Goal: Task Accomplishment & Management: Manage account settings

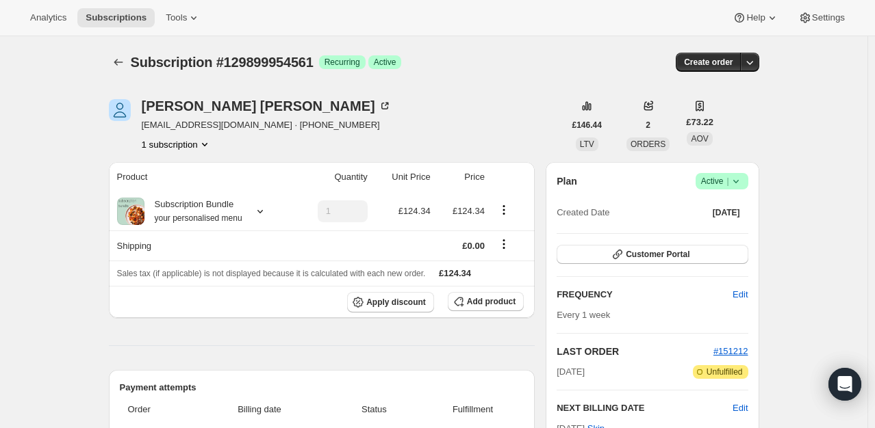
click at [743, 179] on icon at bounding box center [736, 182] width 14 height 14
click at [717, 230] on span "Cancel subscription" at bounding box center [725, 231] width 77 height 10
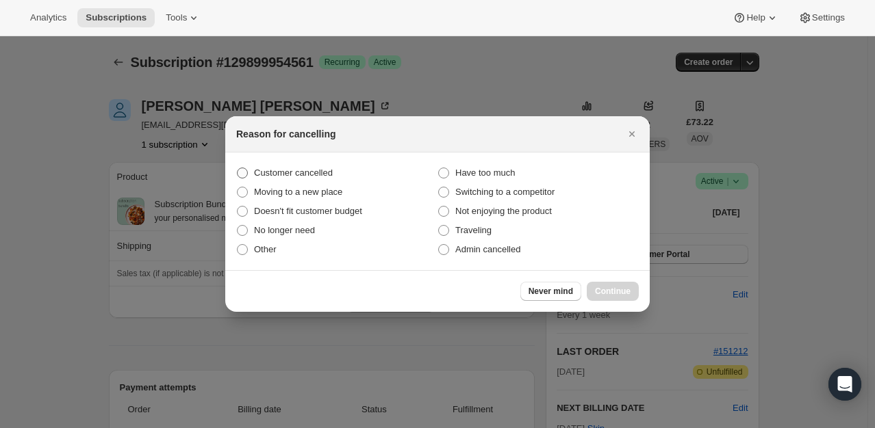
click at [319, 170] on span "Customer cancelled" at bounding box center [293, 173] width 79 height 10
click at [238, 168] on input "Customer cancelled" at bounding box center [237, 168] width 1 height 1
radio input "true"
click at [634, 296] on button "Continue" at bounding box center [613, 291] width 52 height 19
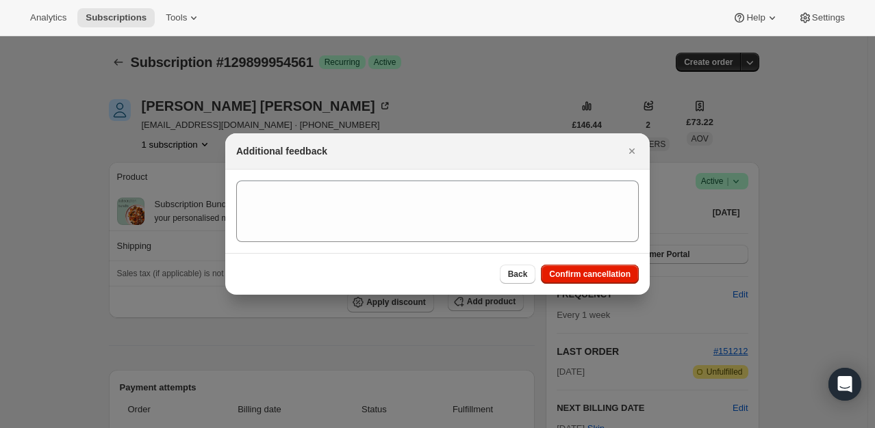
drag, startPoint x: 623, startPoint y: 274, endPoint x: 397, endPoint y: 214, distance: 233.9
click at [624, 275] on span "Confirm cancellation" at bounding box center [589, 274] width 81 height 11
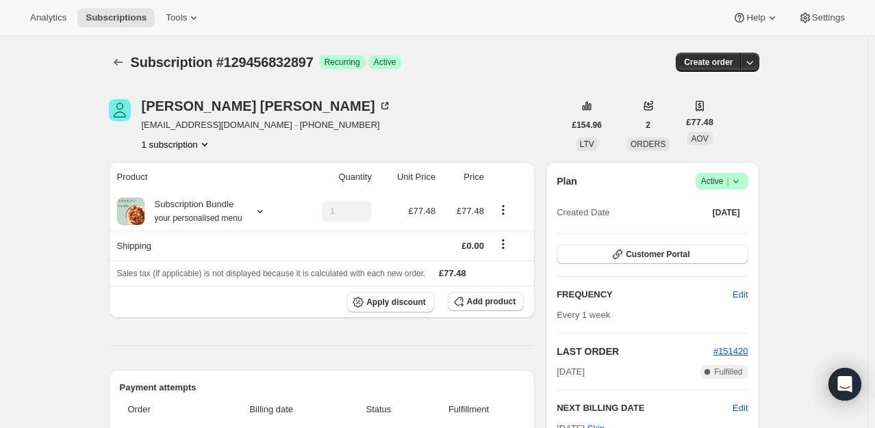
click at [743, 185] on icon at bounding box center [736, 182] width 14 height 14
click at [729, 231] on span "Cancel subscription" at bounding box center [725, 231] width 77 height 10
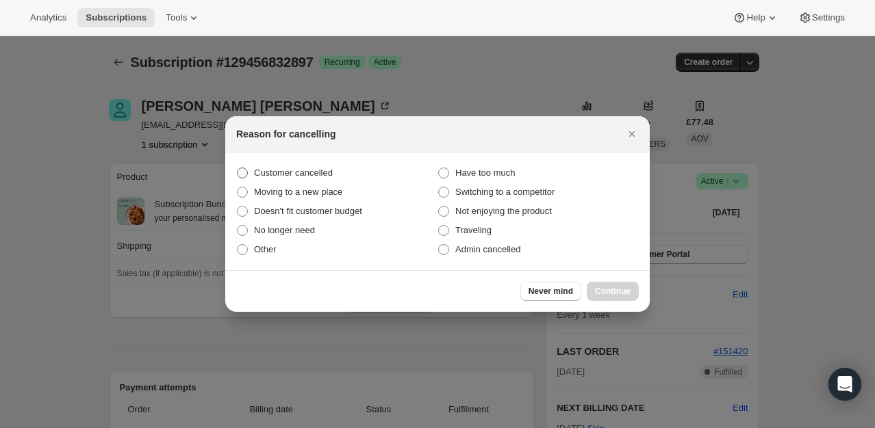
click at [331, 176] on label "Customer cancelled" at bounding box center [336, 173] width 201 height 19
click at [238, 168] on input "Customer cancelled" at bounding box center [237, 168] width 1 height 1
radio input "true"
click at [609, 285] on button "Continue" at bounding box center [613, 291] width 52 height 19
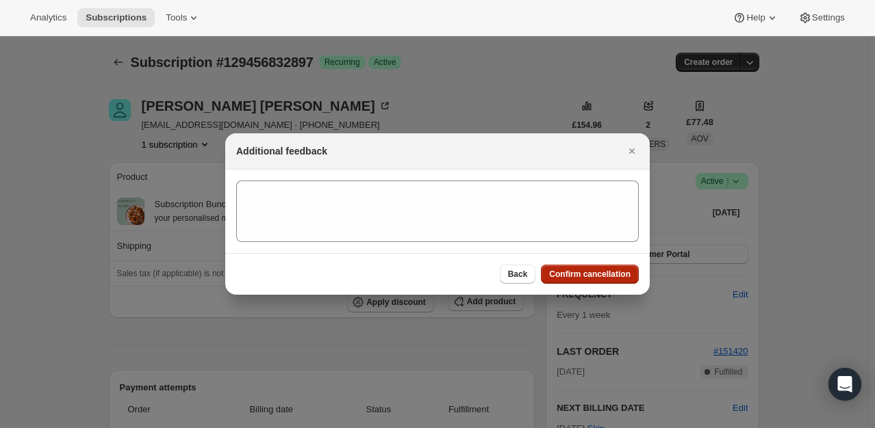
click at [608, 277] on span "Confirm cancellation" at bounding box center [589, 274] width 81 height 11
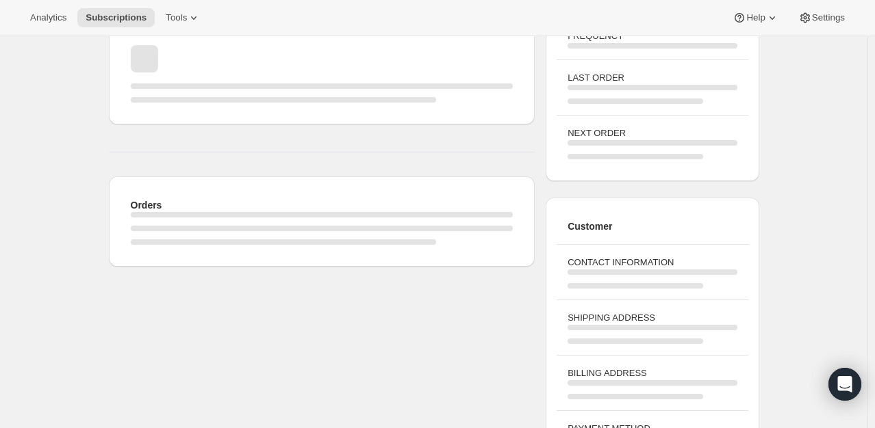
scroll to position [137, 0]
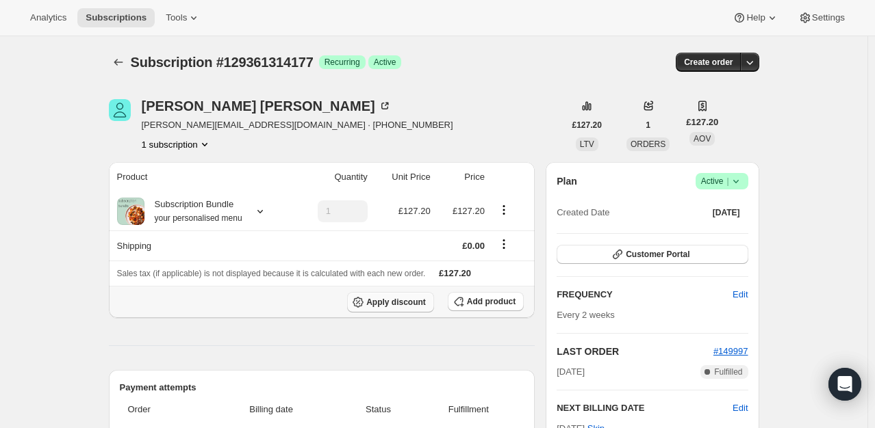
click at [413, 303] on span "Apply discount" at bounding box center [396, 302] width 60 height 11
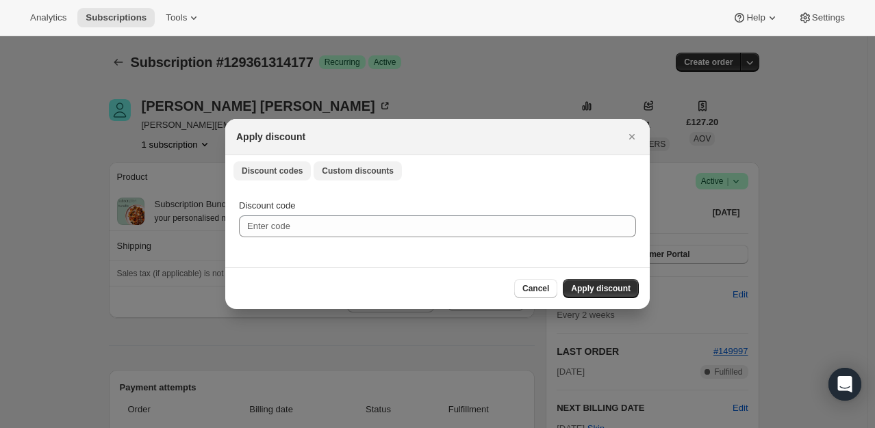
click at [340, 172] on span "Custom discounts" at bounding box center [358, 171] width 72 height 11
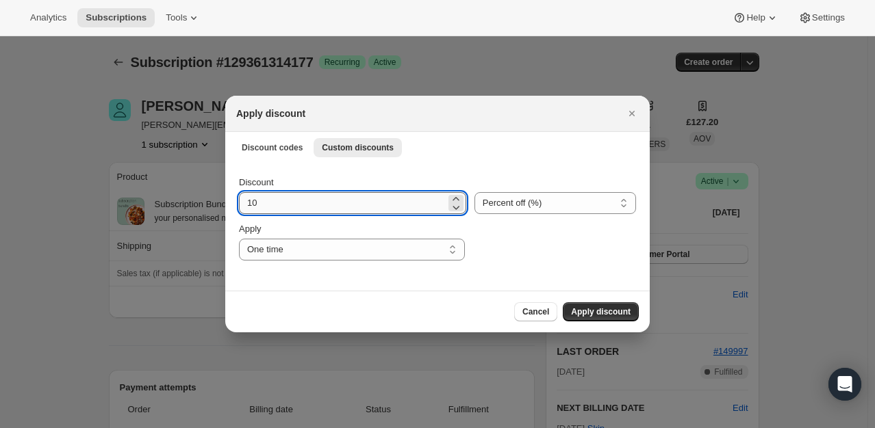
click at [292, 211] on input "10" at bounding box center [342, 203] width 207 height 22
type input "100"
click at [583, 311] on span "Apply discount" at bounding box center [601, 312] width 60 height 11
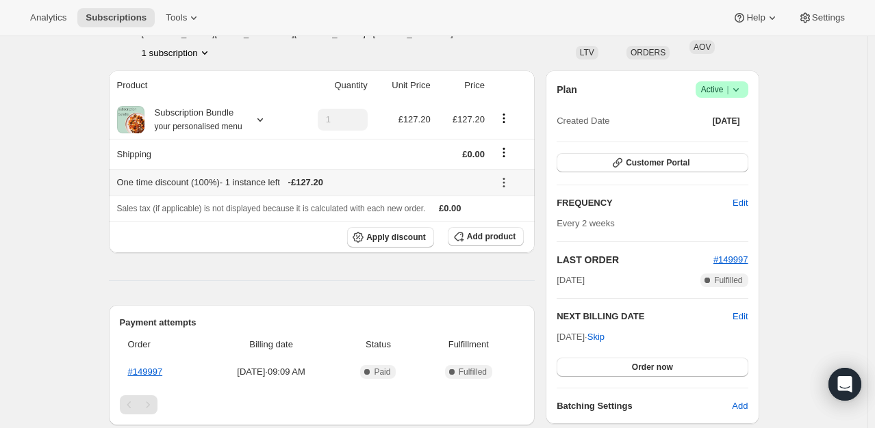
scroll to position [137, 0]
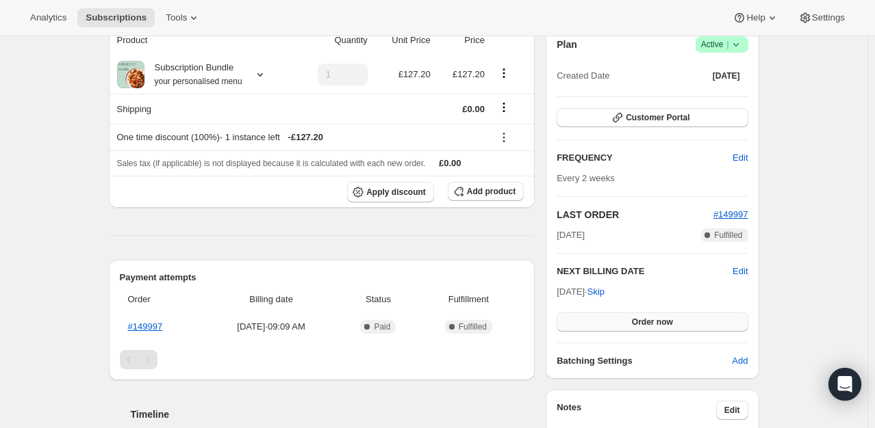
click at [687, 325] on button "Order now" at bounding box center [651, 322] width 191 height 19
click at [686, 325] on button "Click to confirm" at bounding box center [651, 322] width 191 height 19
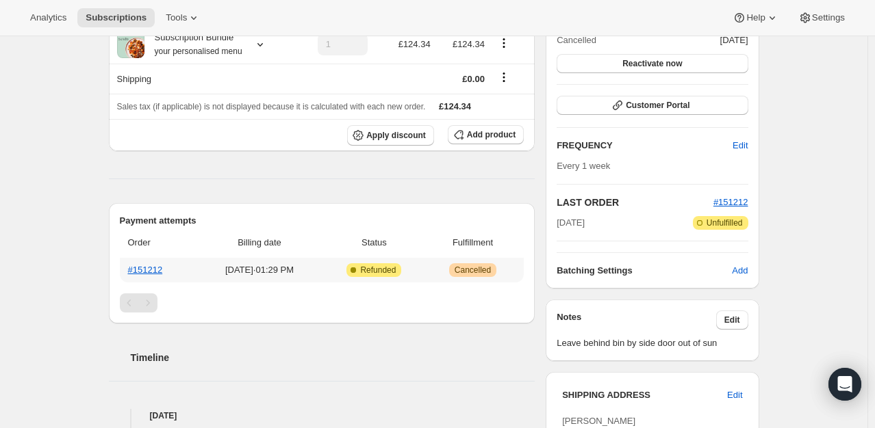
scroll to position [205, 0]
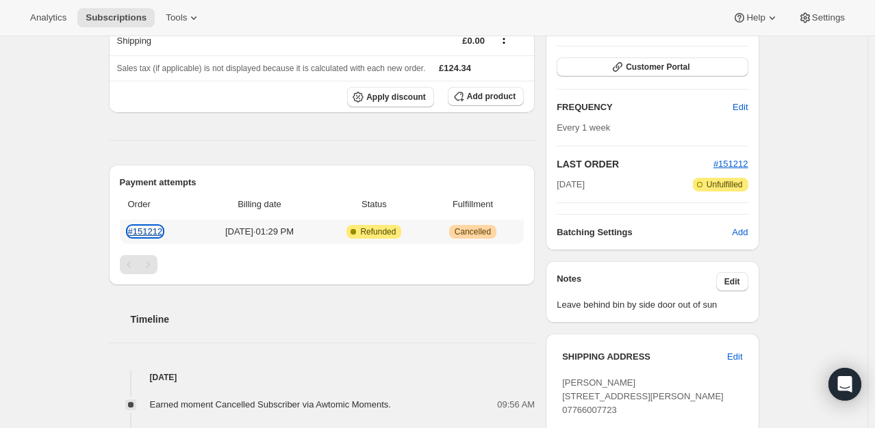
click at [142, 229] on link "#151212" at bounding box center [145, 232] width 35 height 10
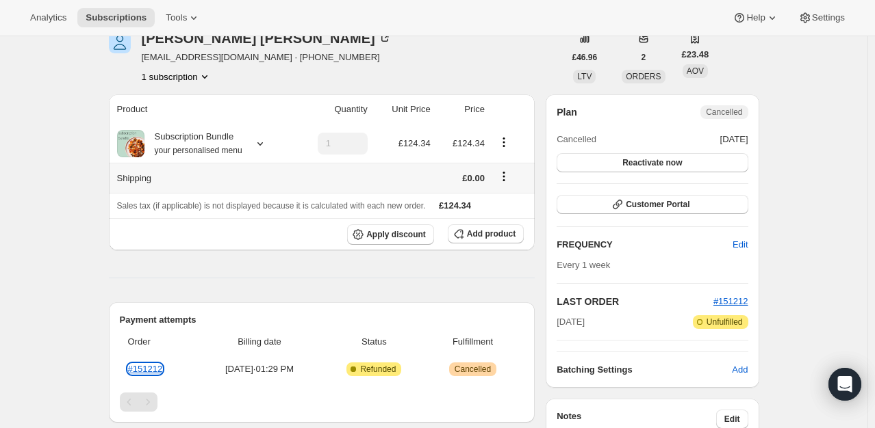
scroll to position [68, 0]
click at [407, 238] on span "Apply discount" at bounding box center [396, 234] width 60 height 11
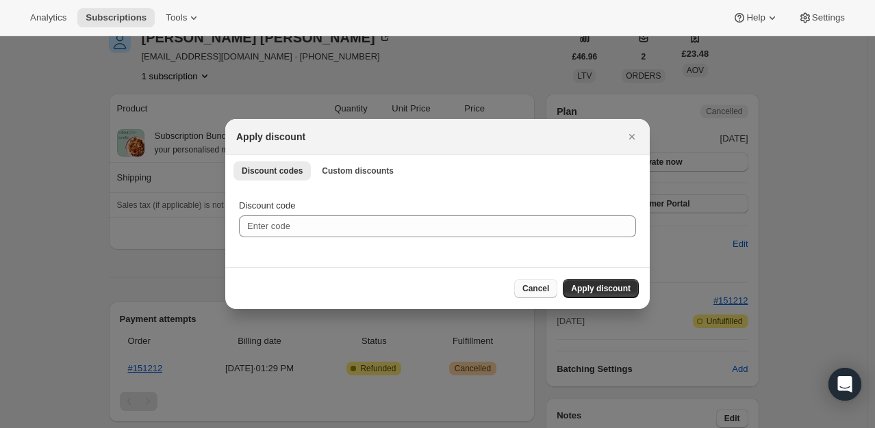
click at [534, 290] on span "Cancel" at bounding box center [535, 288] width 27 height 11
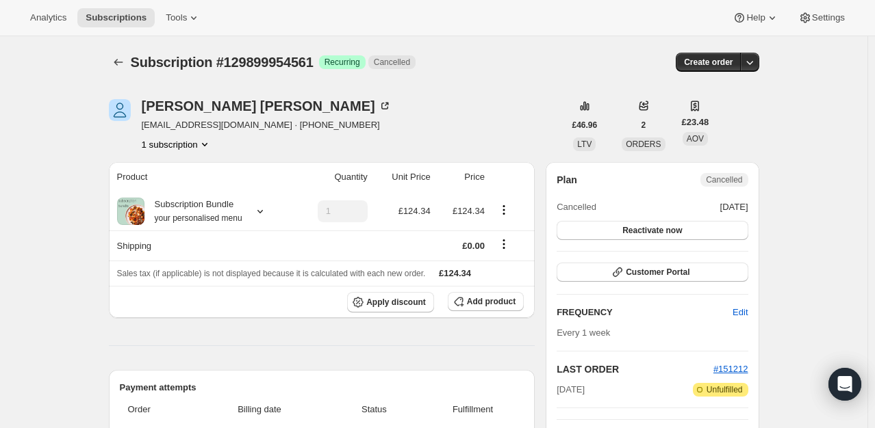
scroll to position [68, 0]
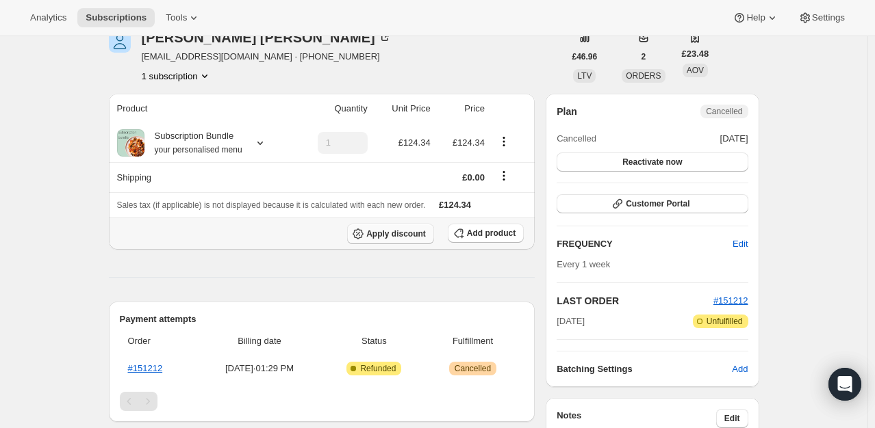
click at [415, 238] on span "Apply discount" at bounding box center [396, 234] width 60 height 11
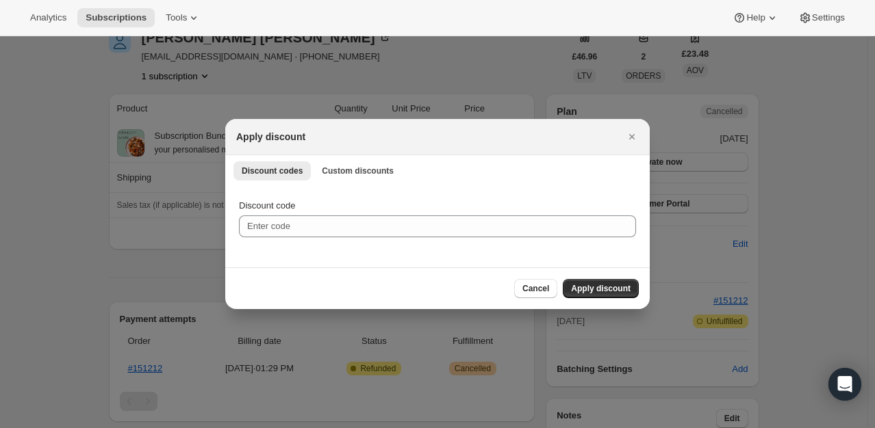
scroll to position [0, 0]
click at [359, 179] on button "Custom discounts" at bounding box center [357, 171] width 88 height 19
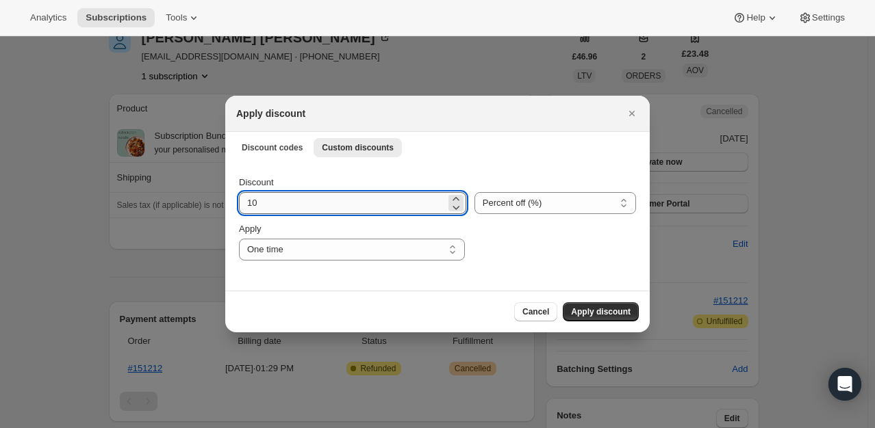
click at [330, 203] on input "10" at bounding box center [342, 203] width 207 height 22
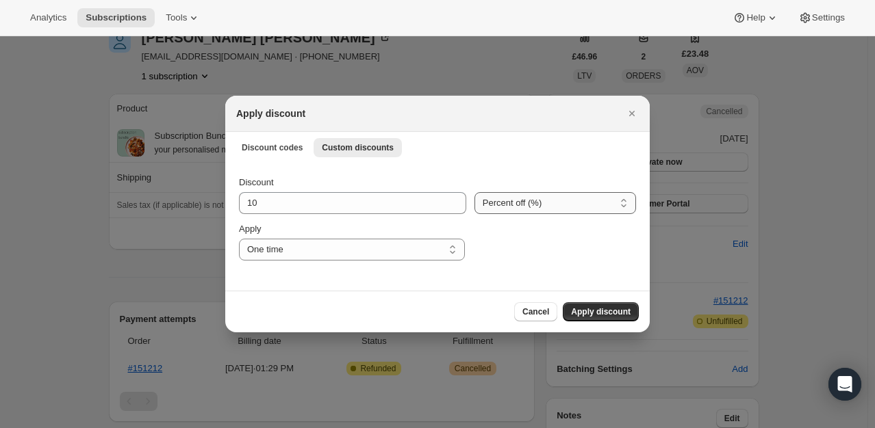
click at [548, 209] on select "Percent off (%) Amount off (£)" at bounding box center [555, 203] width 162 height 22
select select "fixed"
click at [474, 192] on select "Percent off (%) Amount off (£)" at bounding box center [555, 203] width 162 height 22
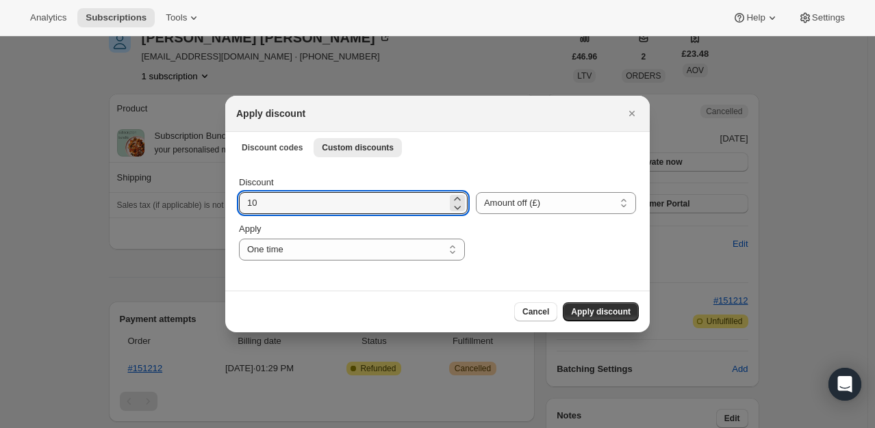
drag, startPoint x: 321, startPoint y: 205, endPoint x: 82, endPoint y: 198, distance: 239.0
type input "24.86"
click at [509, 240] on div ":rcv:" at bounding box center [554, 241] width 163 height 38
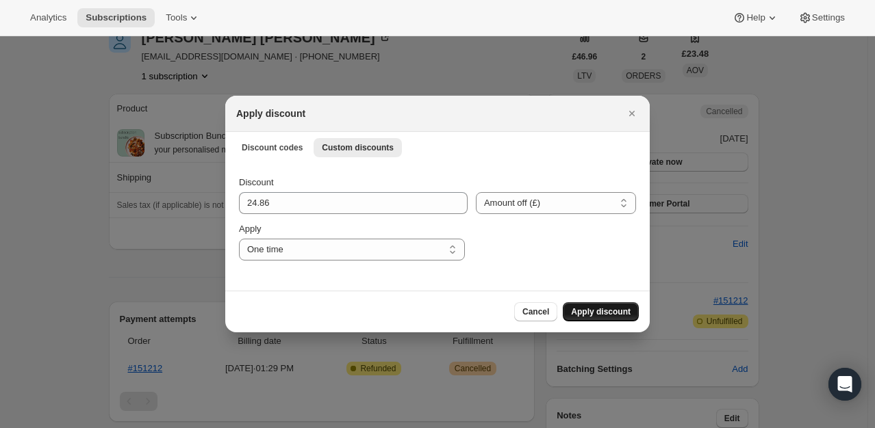
click at [586, 308] on span "Apply discount" at bounding box center [601, 312] width 60 height 11
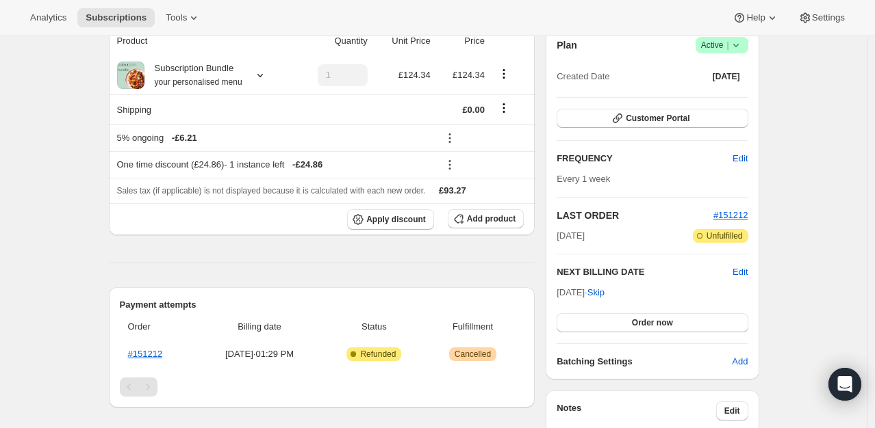
scroll to position [137, 0]
click at [654, 324] on span "Order now" at bounding box center [652, 322] width 41 height 11
click at [654, 324] on span "Click to confirm" at bounding box center [652, 322] width 62 height 11
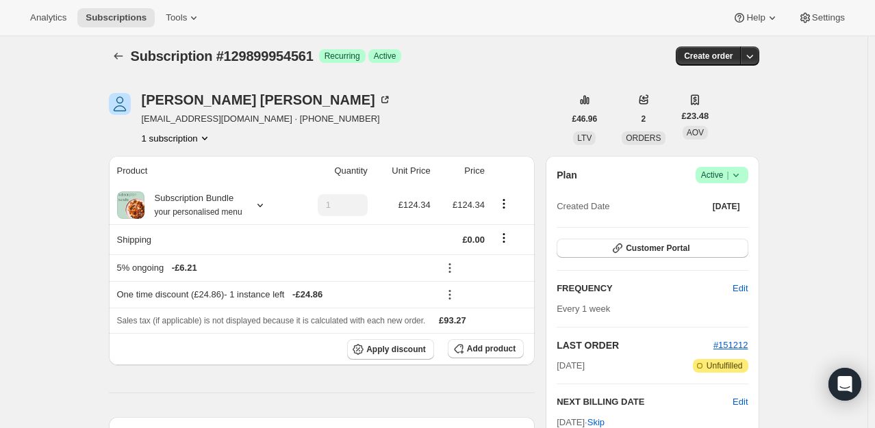
scroll to position [0, 0]
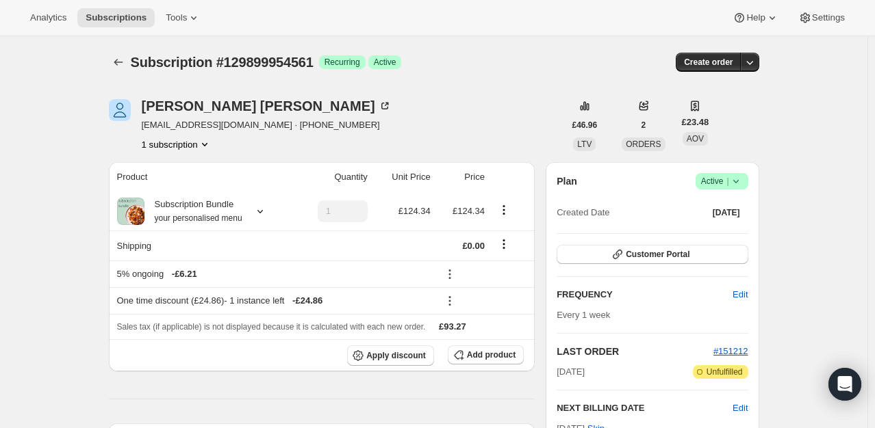
click at [739, 179] on icon at bounding box center [736, 182] width 14 height 14
click at [723, 229] on span "Cancel subscription" at bounding box center [725, 231] width 77 height 10
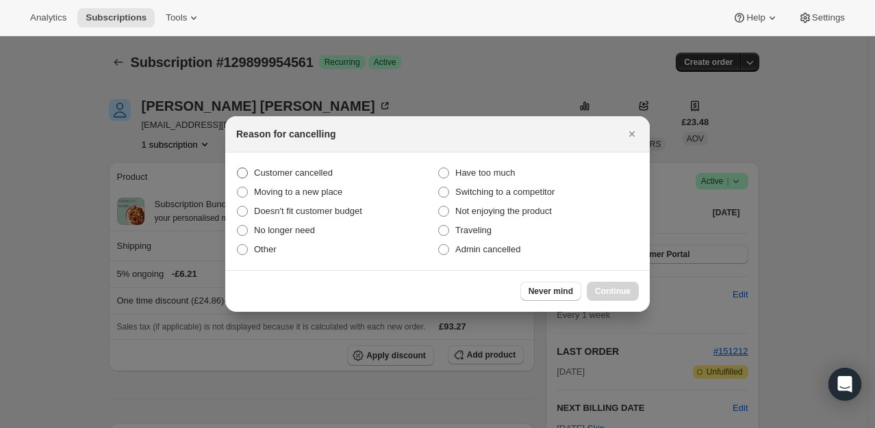
click at [281, 178] on span "Customer cancelled" at bounding box center [293, 173] width 79 height 10
click at [238, 168] on input "Customer cancelled" at bounding box center [237, 168] width 1 height 1
radio input "true"
click at [606, 292] on span "Continue" at bounding box center [613, 291] width 36 height 11
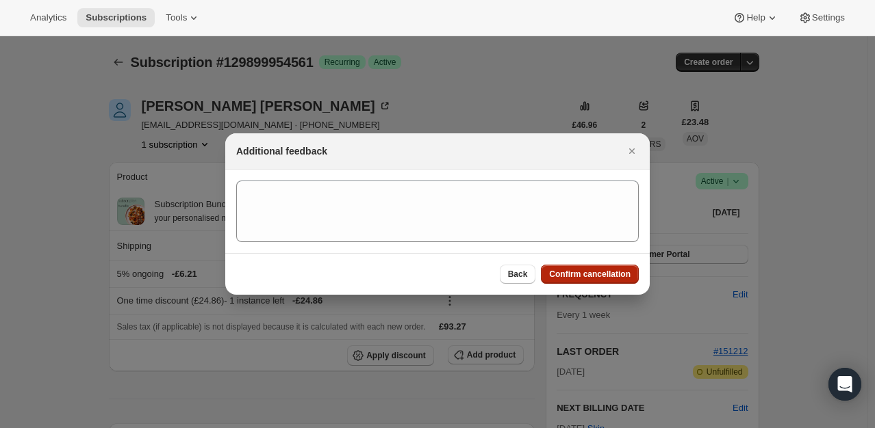
click at [579, 273] on span "Confirm cancellation" at bounding box center [589, 274] width 81 height 11
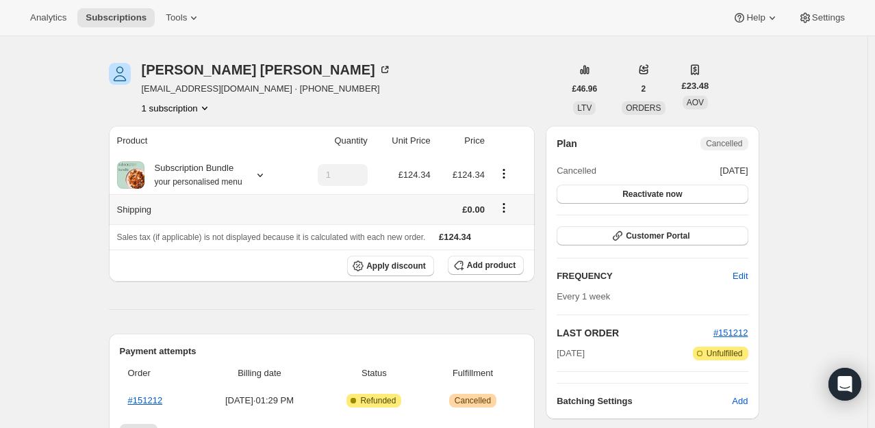
scroll to position [68, 0]
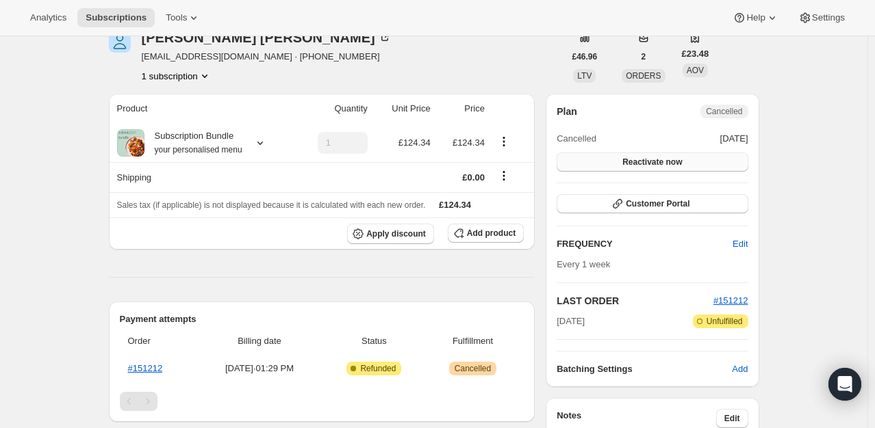
click at [684, 162] on button "Reactivate now" at bounding box center [651, 162] width 191 height 19
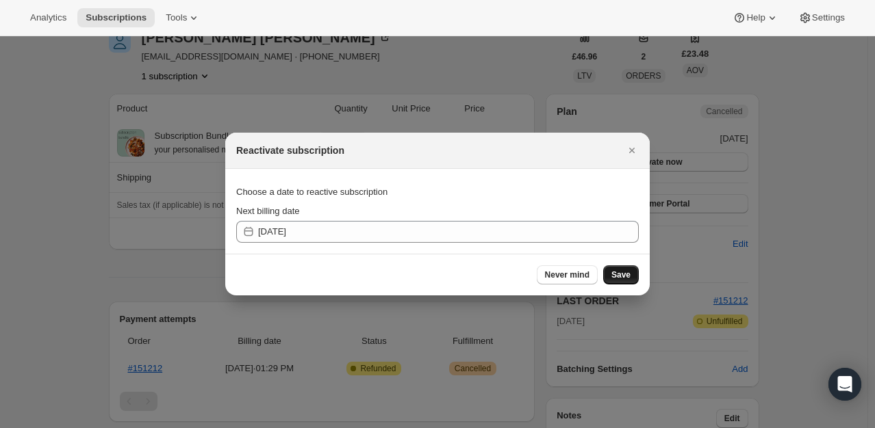
click at [626, 277] on span "Save" at bounding box center [620, 275] width 19 height 11
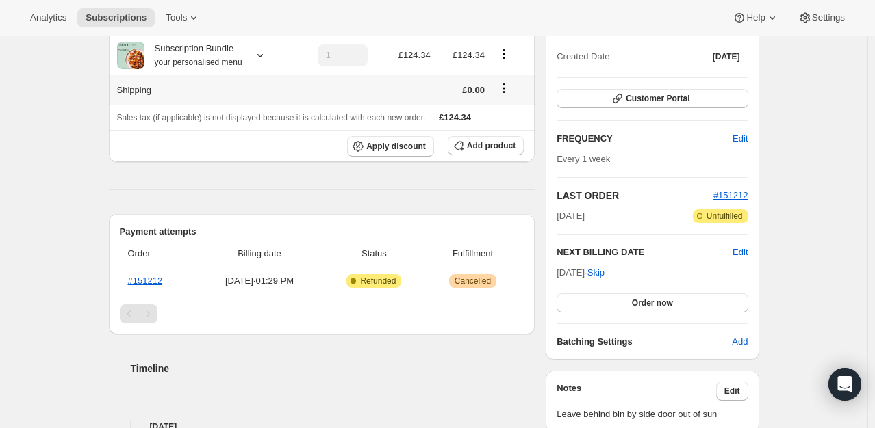
scroll to position [274, 0]
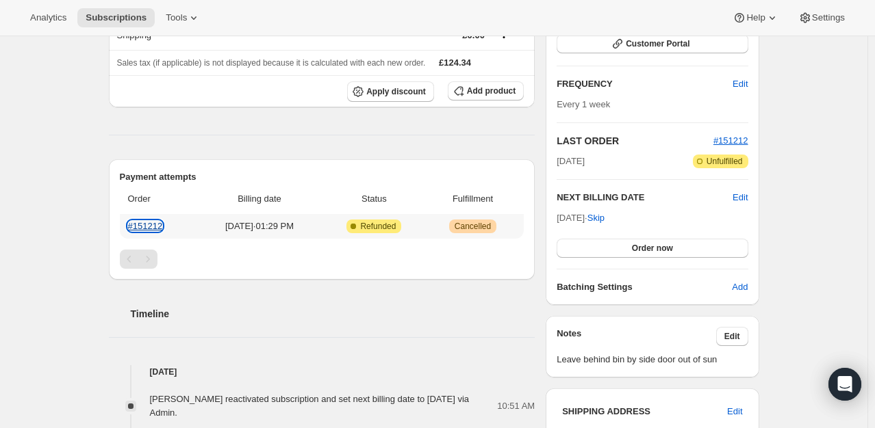
click at [153, 227] on link "#151212" at bounding box center [145, 226] width 35 height 10
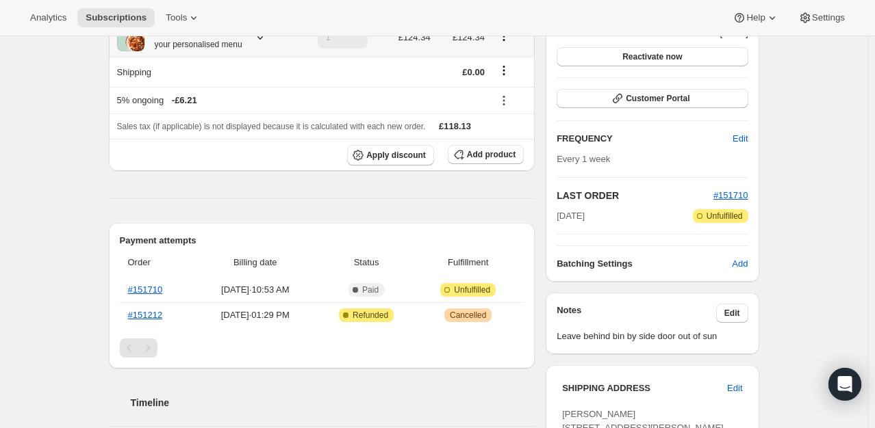
scroll to position [274, 0]
